Goal: Task Accomplishment & Management: Use online tool/utility

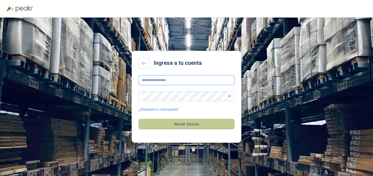
type input "**********"
click at [188, 125] on button "Iniciar Sesión" at bounding box center [186, 124] width 96 height 10
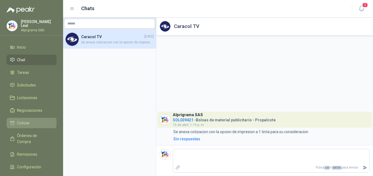
click at [25, 122] on span "Cotizar" at bounding box center [23, 123] width 13 height 6
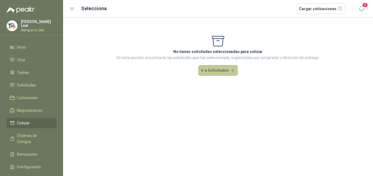
click at [223, 71] on button "Ir a Solicitudes" at bounding box center [217, 70] width 39 height 11
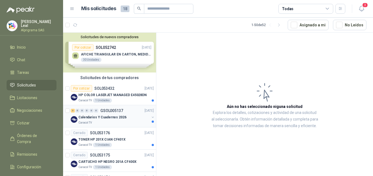
click at [124, 115] on div "Calendarios Y Cuadernos 2026" at bounding box center [113, 117] width 71 height 7
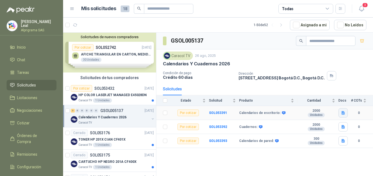
click at [342, 113] on icon "button" at bounding box center [342, 113] width 3 height 4
click at [290, 102] on button "ESPECIFICACIONES IMPRESOS.docx" at bounding box center [311, 101] width 66 height 6
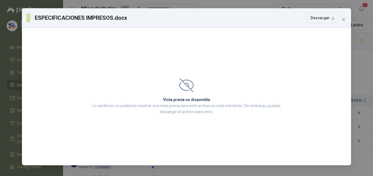
click at [180, 87] on icon at bounding box center [186, 85] width 14 height 12
click at [190, 105] on p "Lo sentimos, no podemos mostrar una vista previa para este archivo en este mome…" at bounding box center [186, 108] width 191 height 12
click at [335, 19] on button "Descargar" at bounding box center [322, 18] width 30 height 10
click at [341, 16] on button "Close" at bounding box center [343, 19] width 9 height 9
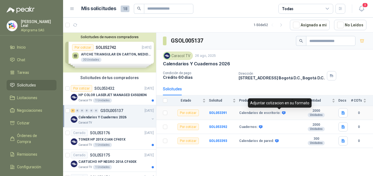
click at [282, 111] on icon at bounding box center [284, 112] width 4 height 3
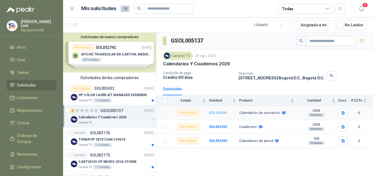
click at [222, 113] on b "SOL053391" at bounding box center [218, 113] width 18 height 4
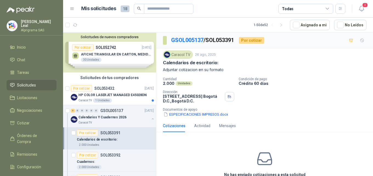
scroll to position [28, 0]
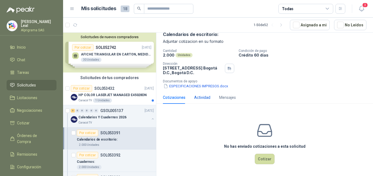
click at [208, 98] on div "Actividad" at bounding box center [202, 97] width 16 height 6
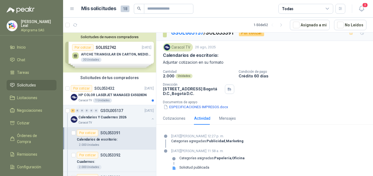
scroll to position [9, 0]
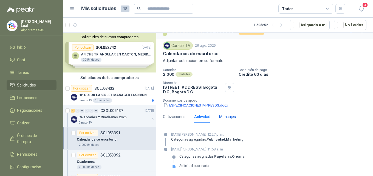
click at [234, 115] on div "Mensajes" at bounding box center [227, 116] width 17 height 6
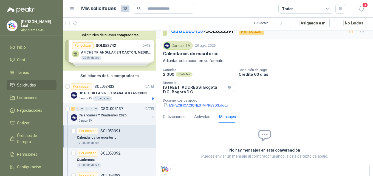
scroll to position [0, 0]
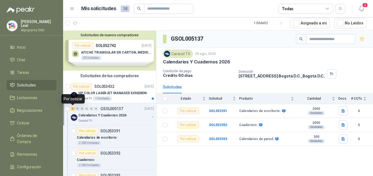
click at [73, 109] on div "3" at bounding box center [73, 109] width 4 height 4
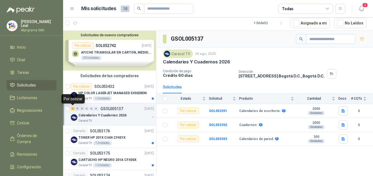
click at [73, 109] on div "3" at bounding box center [73, 109] width 4 height 4
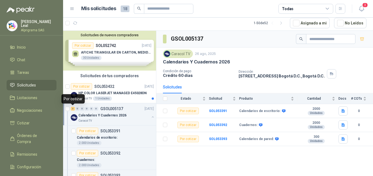
click at [73, 109] on div "3" at bounding box center [73, 109] width 4 height 4
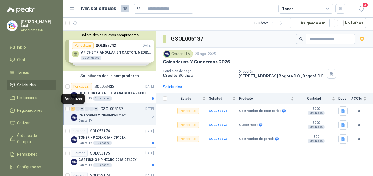
click at [73, 109] on div "3" at bounding box center [73, 109] width 4 height 4
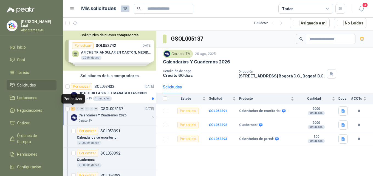
click at [73, 109] on div "3" at bounding box center [73, 109] width 4 height 4
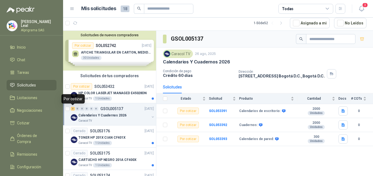
click at [73, 108] on div "3" at bounding box center [73, 109] width 4 height 4
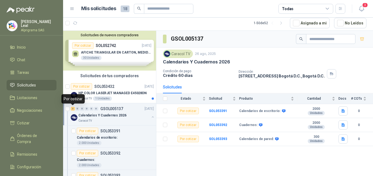
click at [73, 108] on div "3" at bounding box center [73, 109] width 4 height 4
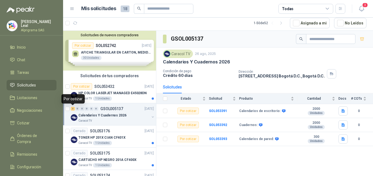
click at [72, 109] on div "3" at bounding box center [73, 109] width 4 height 4
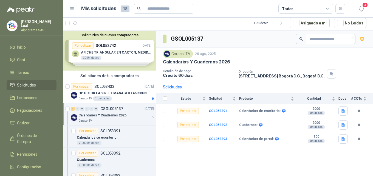
click at [110, 107] on p "GSOL005137" at bounding box center [111, 109] width 23 height 4
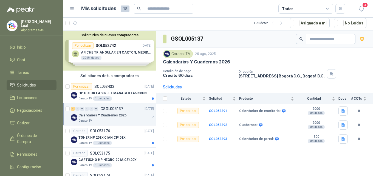
click at [110, 107] on p "GSOL005137" at bounding box center [111, 109] width 23 height 4
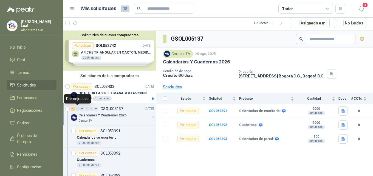
click at [76, 109] on div "0" at bounding box center [77, 109] width 4 height 4
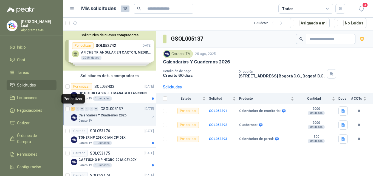
click at [73, 109] on div "3" at bounding box center [73, 109] width 4 height 4
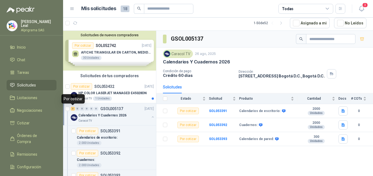
click at [70, 99] on div "Por cotizar" at bounding box center [72, 98] width 23 height 9
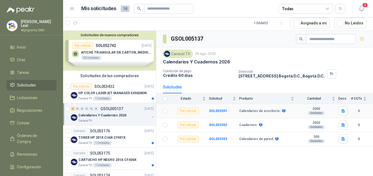
click at [194, 112] on div "Por cotizar" at bounding box center [187, 110] width 21 height 7
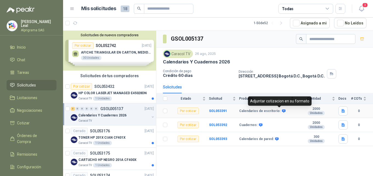
click at [282, 111] on icon at bounding box center [284, 110] width 4 height 3
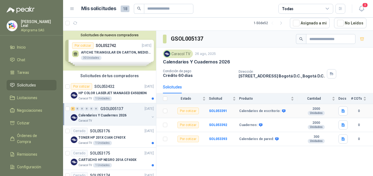
click at [227, 110] on td "SOL053391" at bounding box center [224, 111] width 30 height 14
click at [222, 109] on b "SOL053391" at bounding box center [218, 111] width 18 height 4
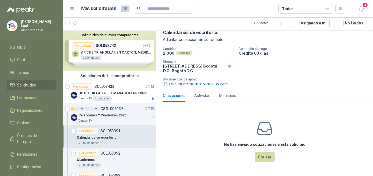
scroll to position [28, 0]
click at [265, 158] on button "Cotizar" at bounding box center [264, 156] width 20 height 10
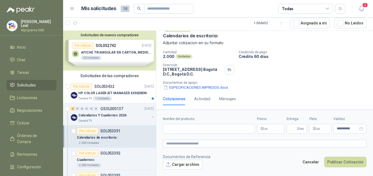
scroll to position [25, 0]
click at [235, 133] on form "**********" at bounding box center [264, 142] width 216 height 66
